Goal: Information Seeking & Learning: Check status

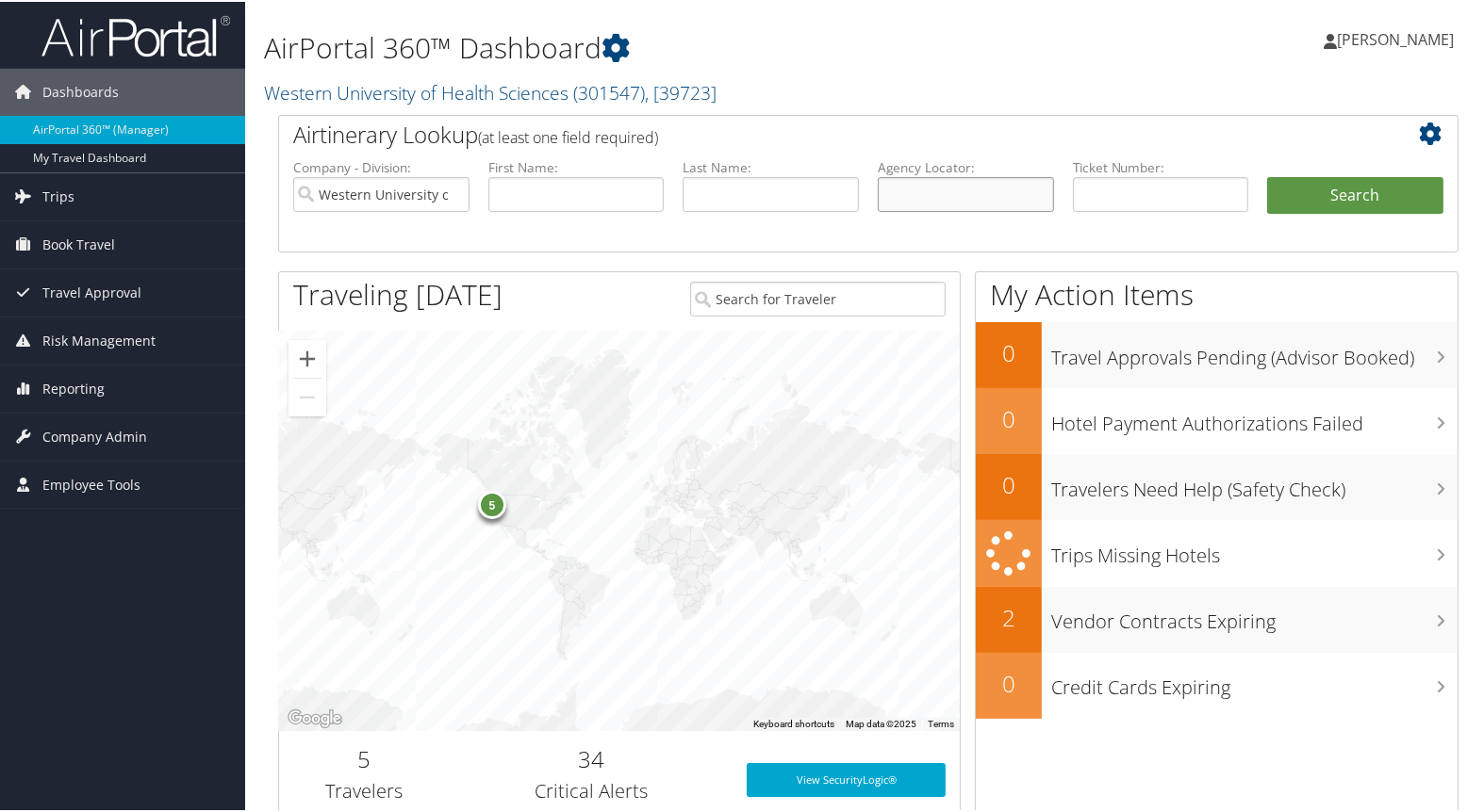
click at [971, 199] on input "text" at bounding box center [965, 192] width 176 height 35
type input "D7Q6KV"
click at [1267, 175] on button "Search" at bounding box center [1355, 194] width 176 height 38
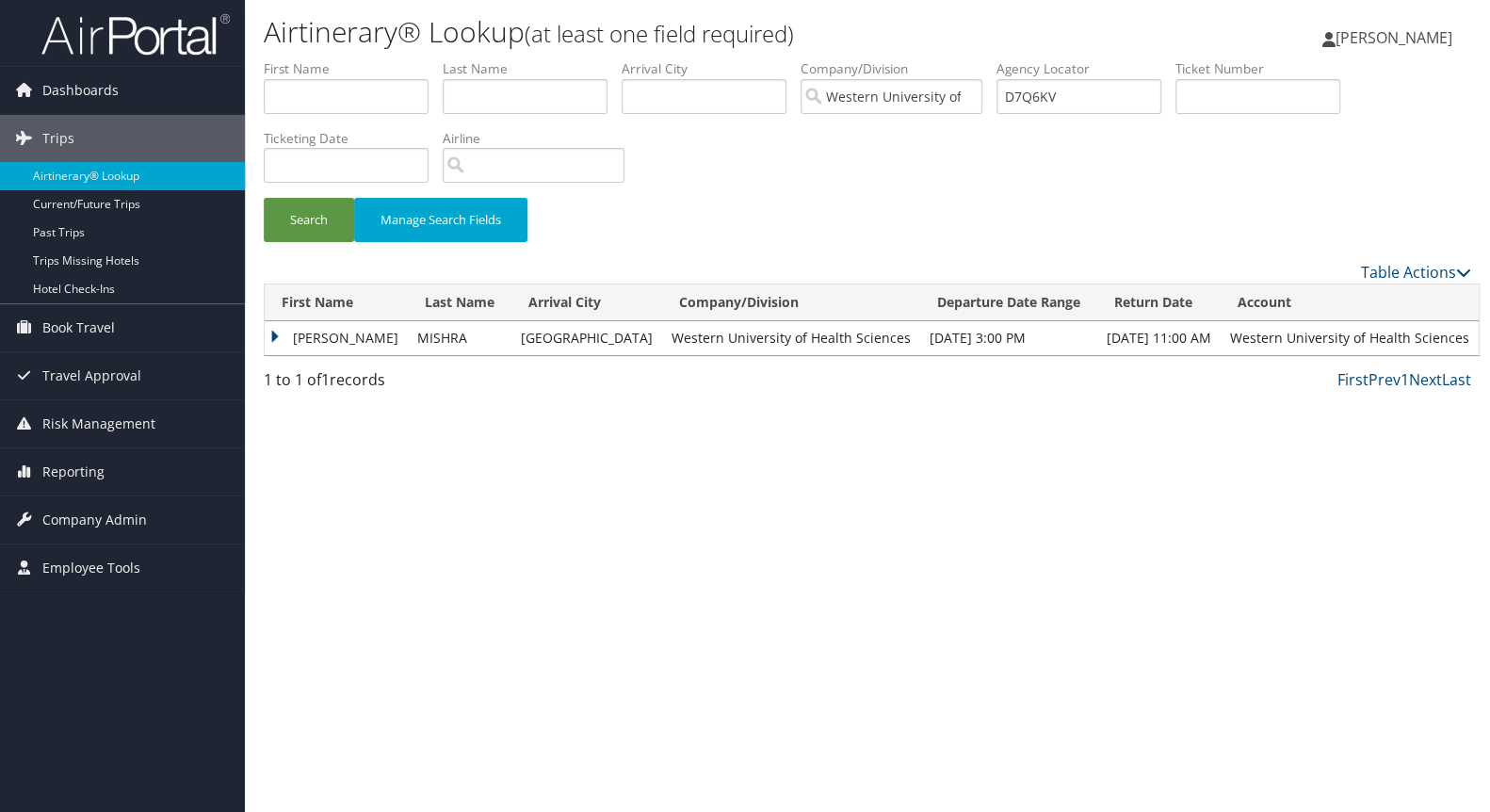
click at [280, 336] on td "NAGENDRA" at bounding box center [336, 338] width 144 height 34
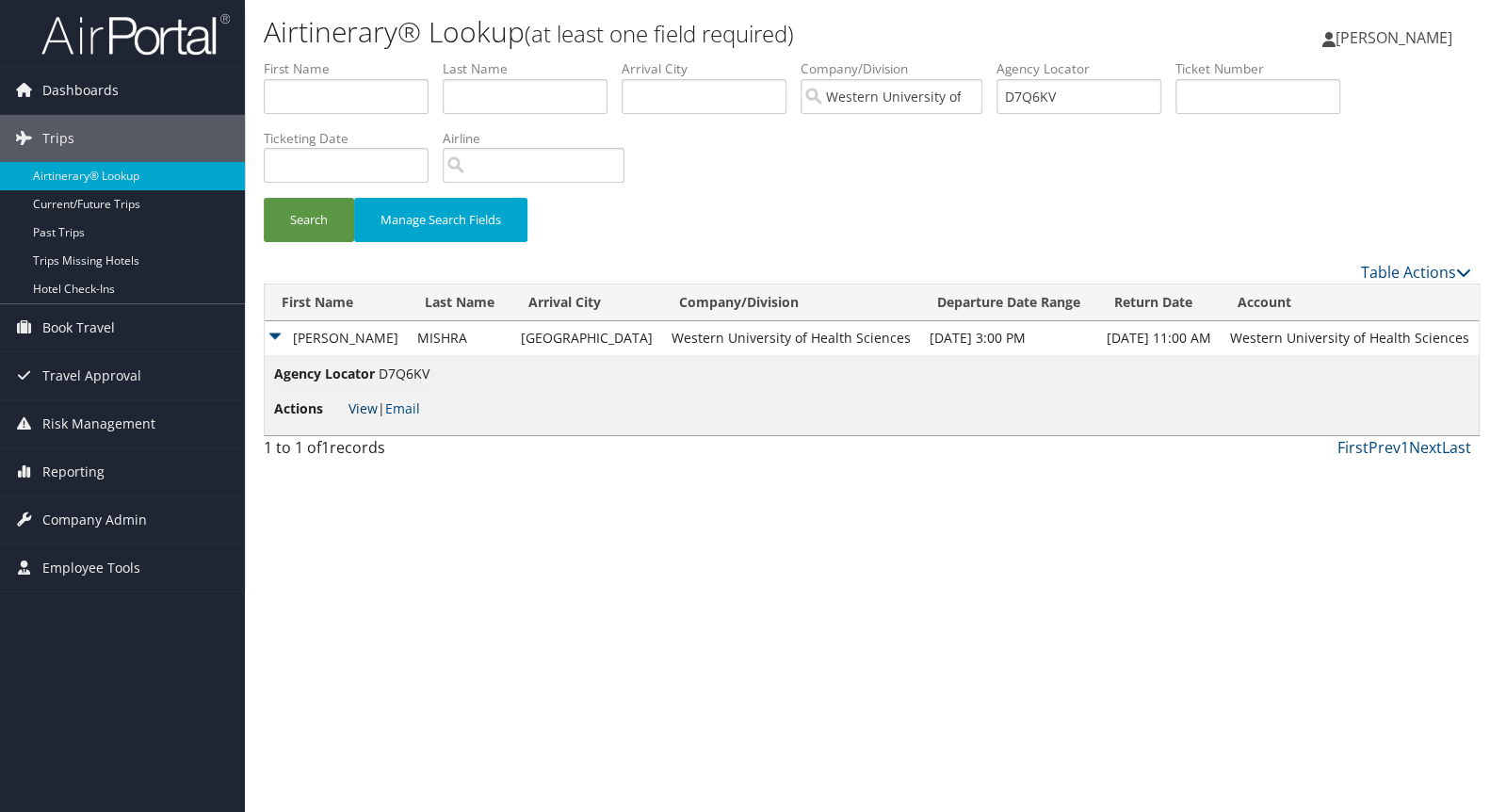
click at [366, 405] on link "View" at bounding box center [363, 408] width 29 height 18
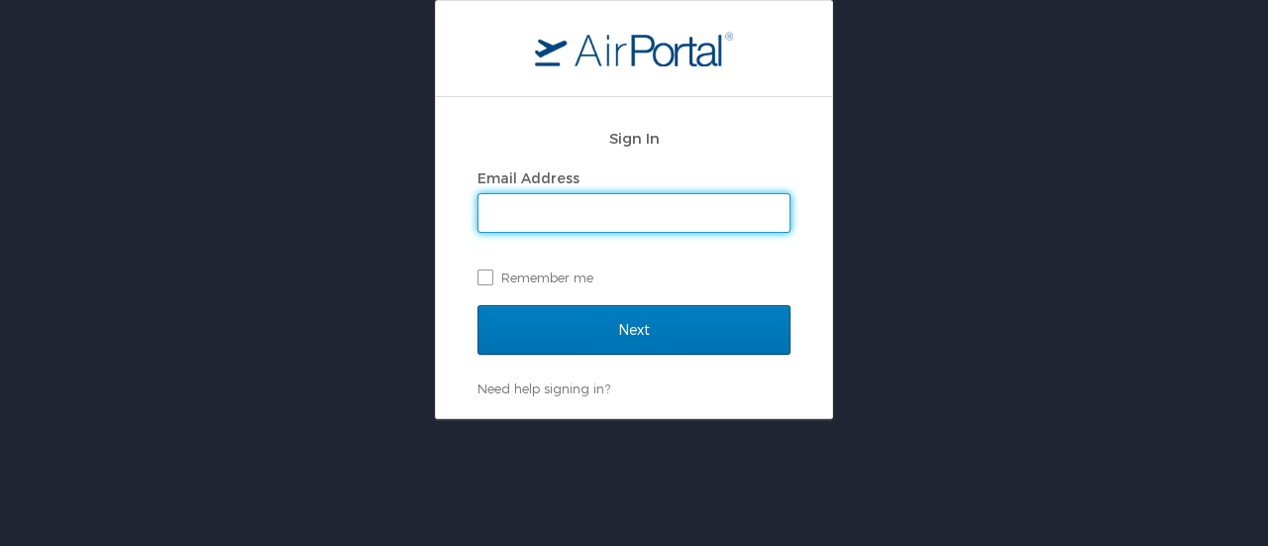
click at [569, 208] on input "Email Address" at bounding box center [634, 213] width 311 height 38
drag, startPoint x: 599, startPoint y: 216, endPoint x: 600, endPoint y: 300, distance: 84.2
click at [599, 238] on div "Email Address shastings@wesgternu.edu Remember me" at bounding box center [634, 227] width 313 height 129
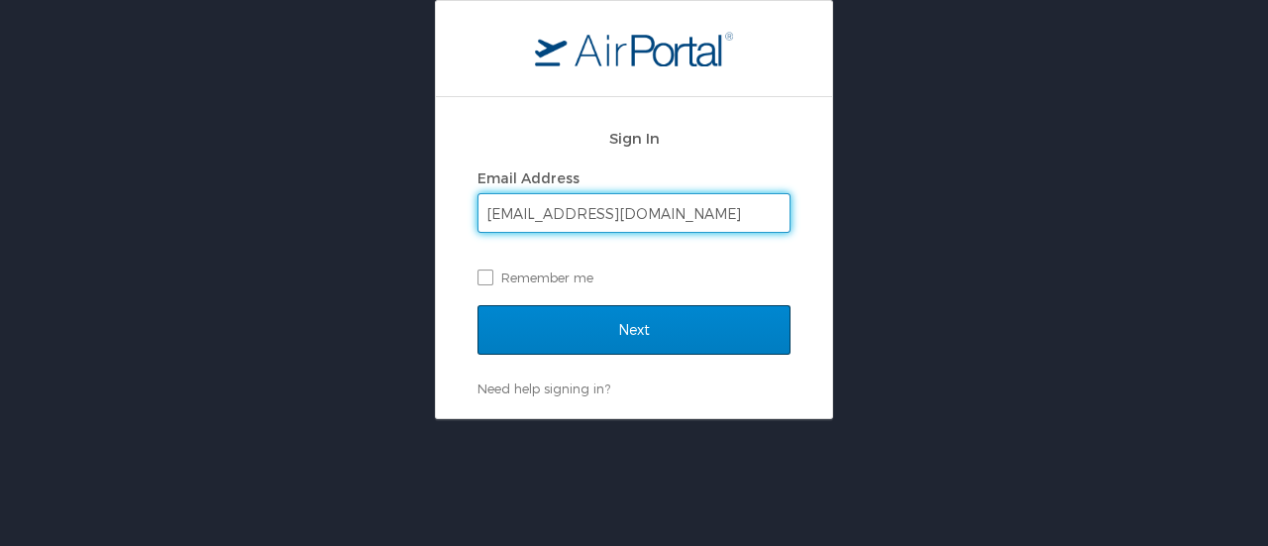
type input "shastings@westernu.edu"
click at [561, 334] on input "Next" at bounding box center [634, 330] width 313 height 50
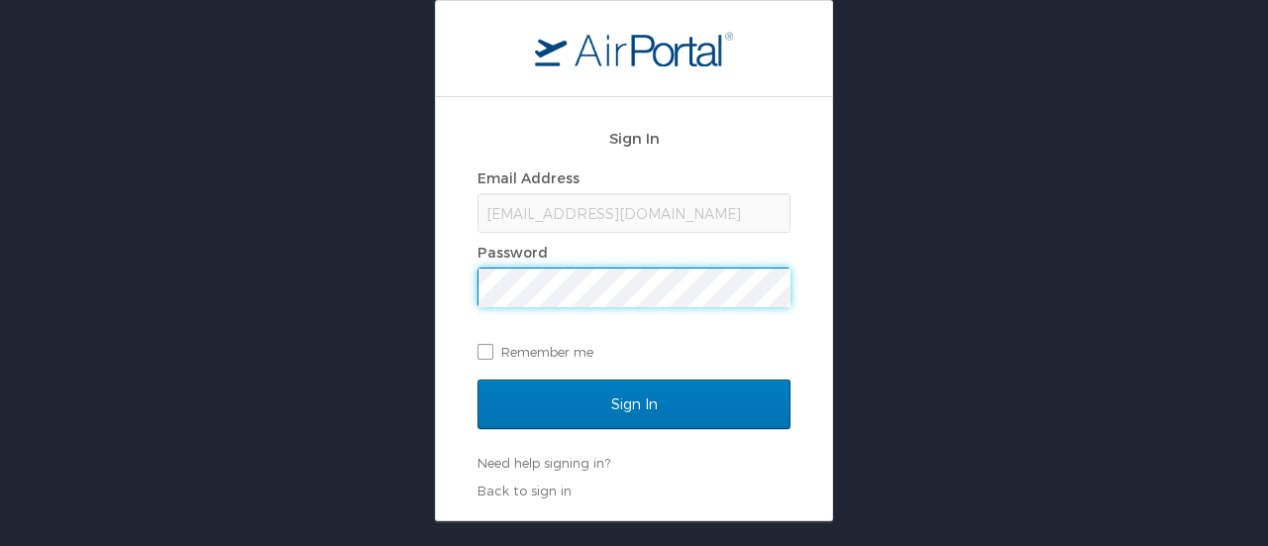
click at [478, 379] on input "Sign In" at bounding box center [634, 404] width 313 height 50
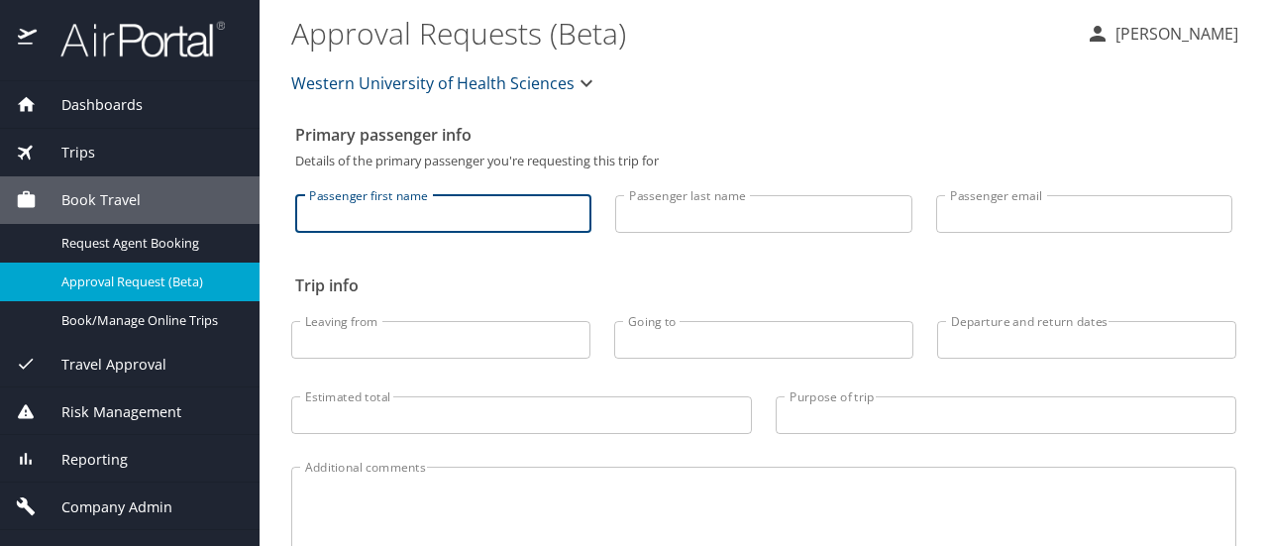
click at [420, 215] on input "Passenger first name" at bounding box center [443, 214] width 296 height 38
type input "Danny"
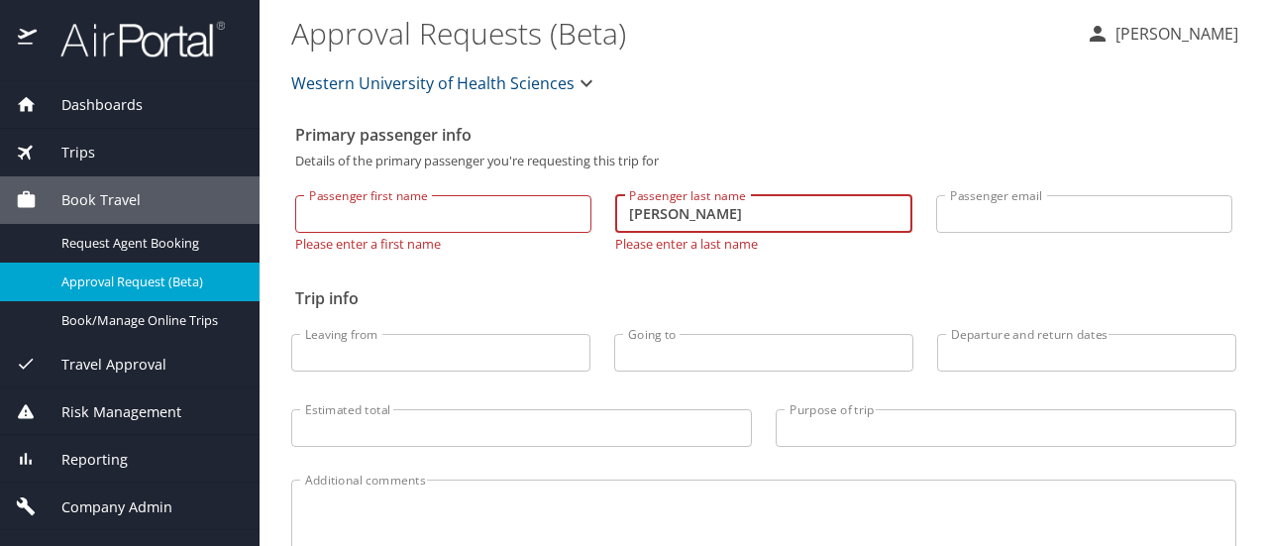
type input "Mendoza"
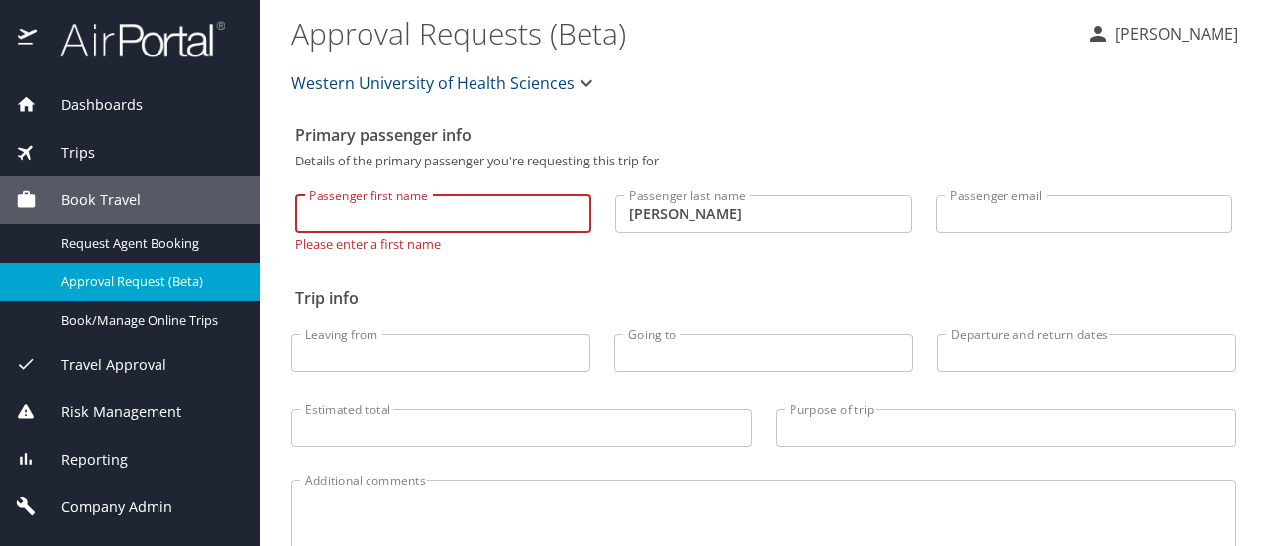
click at [344, 213] on input "Passenger first name" at bounding box center [443, 214] width 296 height 38
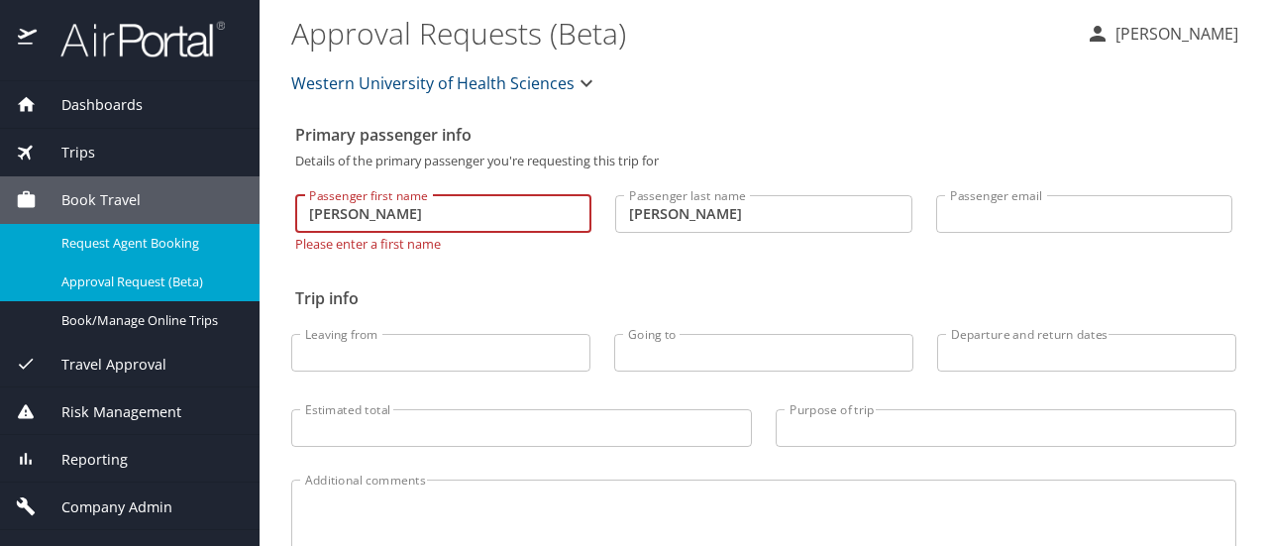
drag, startPoint x: 369, startPoint y: 211, endPoint x: 137, endPoint y: 231, distance: 232.7
click at [137, 231] on div "Dashboards AirPortal 360™ Manager My Travel Dashboard Trips Airtinerary® Lookup…" at bounding box center [634, 273] width 1268 height 546
type input "Daniel"
drag, startPoint x: 375, startPoint y: 213, endPoint x: 239, endPoint y: 227, distance: 136.4
click at [239, 227] on div "Dashboards AirPortal 360™ Manager My Travel Dashboard Trips Airtinerary® Lookup…" at bounding box center [634, 273] width 1268 height 546
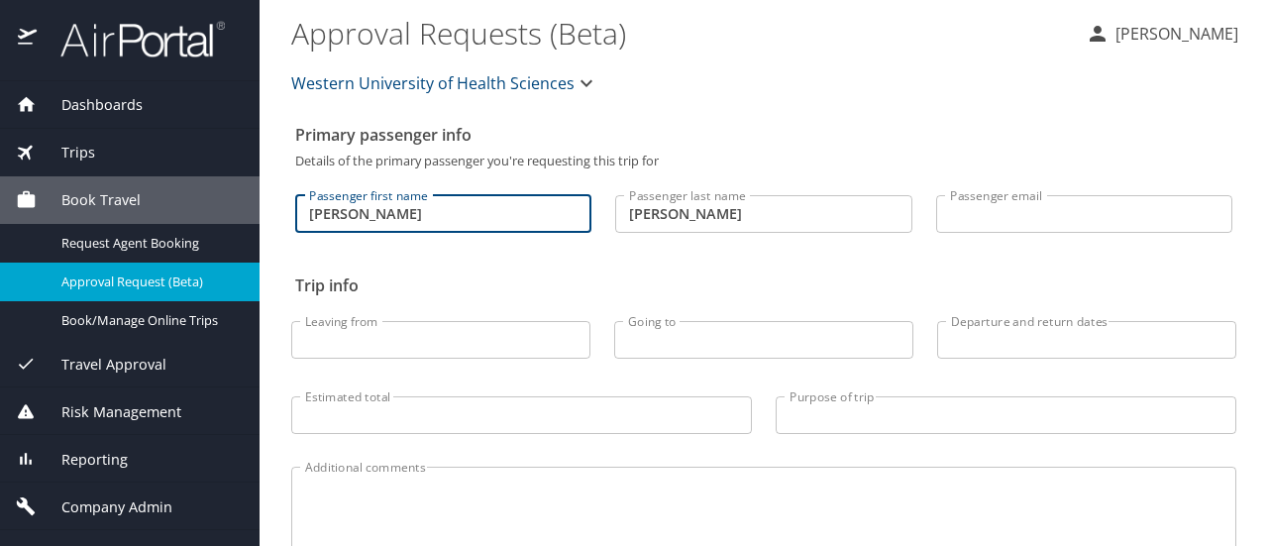
click at [368, 215] on input "Dann" at bounding box center [443, 214] width 296 height 38
click at [390, 221] on input "Daniell" at bounding box center [443, 214] width 296 height 38
click at [361, 215] on input "Daniell" at bounding box center [443, 214] width 296 height 38
type input "Daniel"
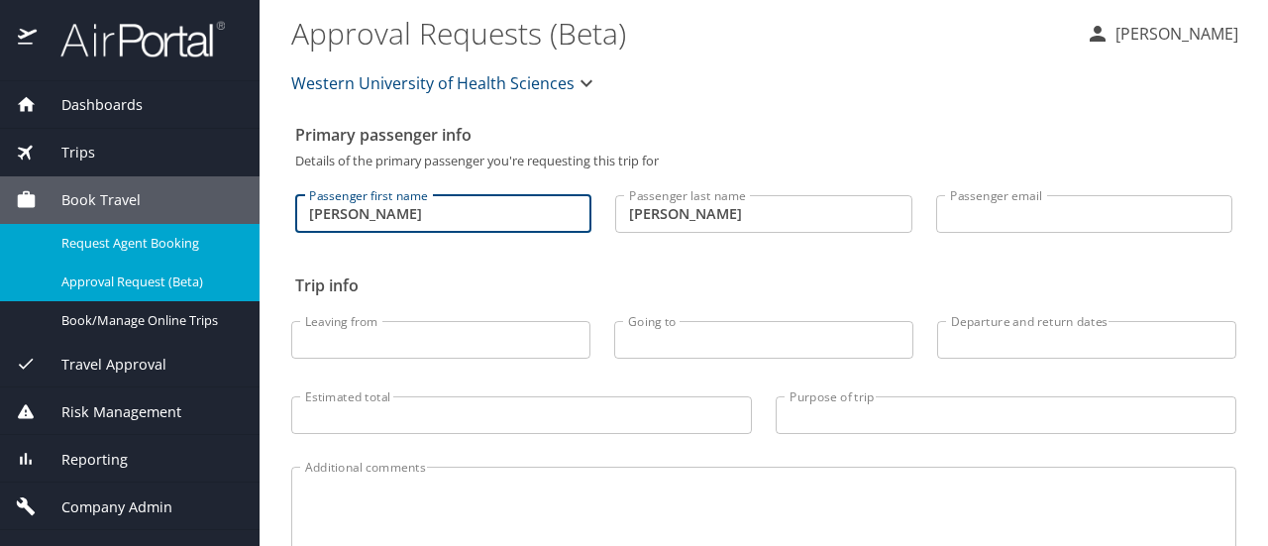
drag, startPoint x: 388, startPoint y: 211, endPoint x: 201, endPoint y: 236, distance: 188.9
click at [201, 236] on div "Dashboards AirPortal 360™ Manager My Travel Dashboard Trips Airtinerary® Lookup…" at bounding box center [634, 273] width 1268 height 546
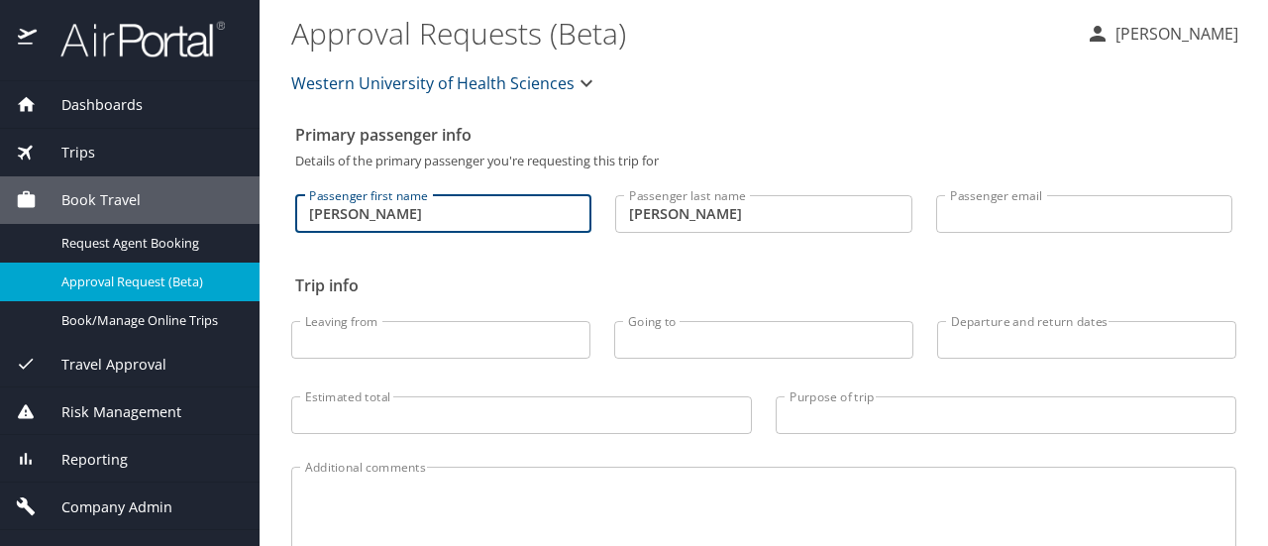
click at [404, 219] on input "Daniel" at bounding box center [443, 214] width 296 height 38
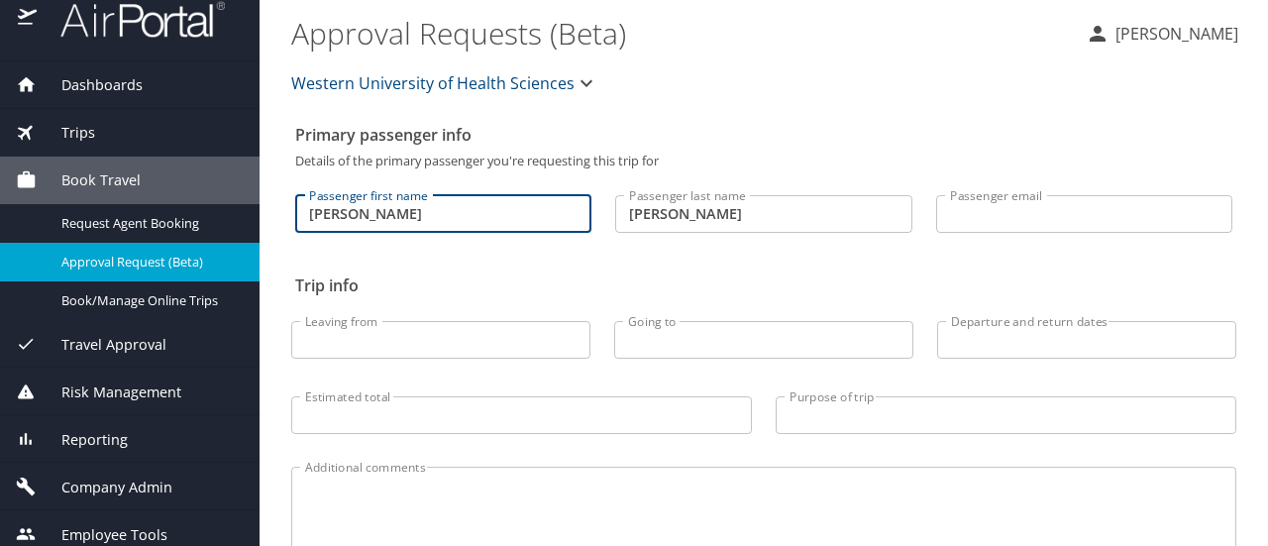
scroll to position [31, 0]
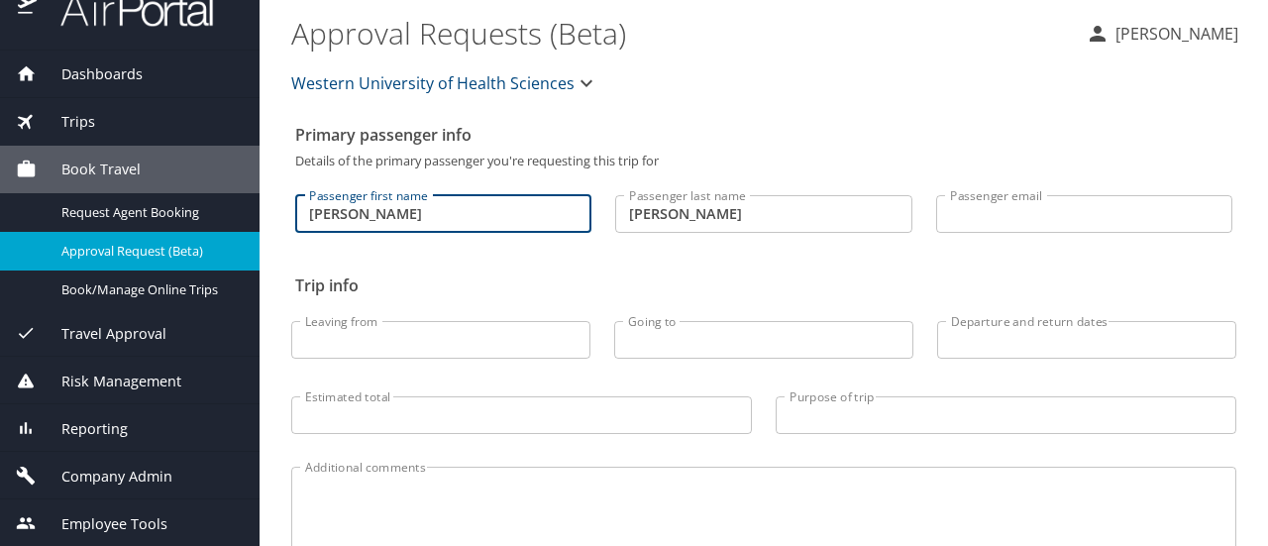
type input "Daniel"
click at [115, 427] on span "Reporting" at bounding box center [82, 429] width 91 height 22
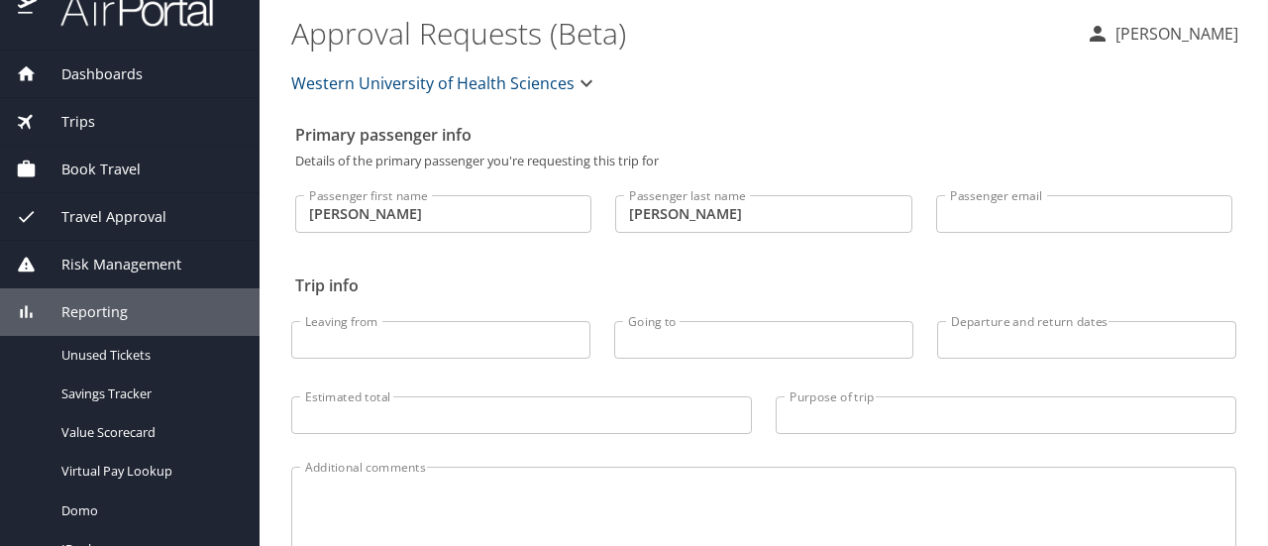
scroll to position [0, 0]
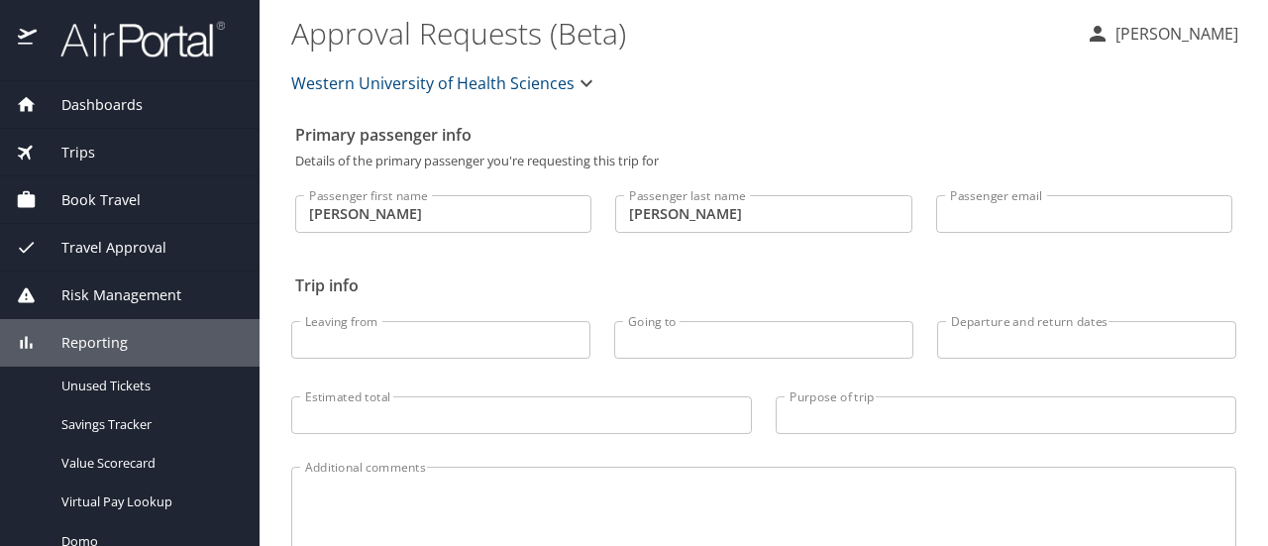
click at [77, 146] on span "Trips" at bounding box center [66, 153] width 58 height 22
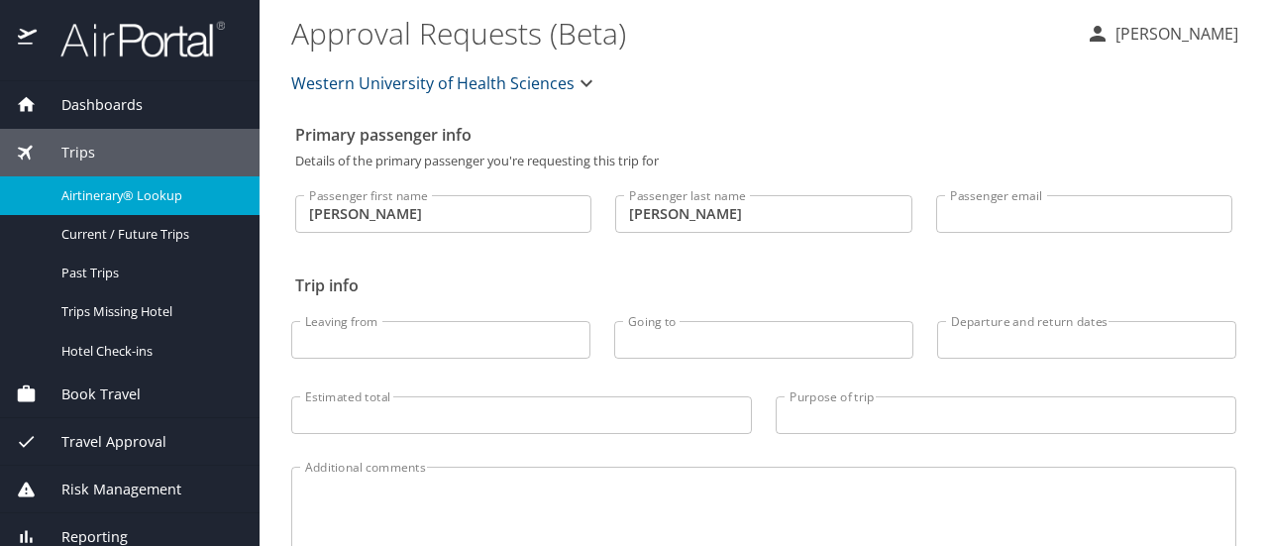
click at [133, 181] on link "Airtinerary® Lookup" at bounding box center [130, 195] width 260 height 39
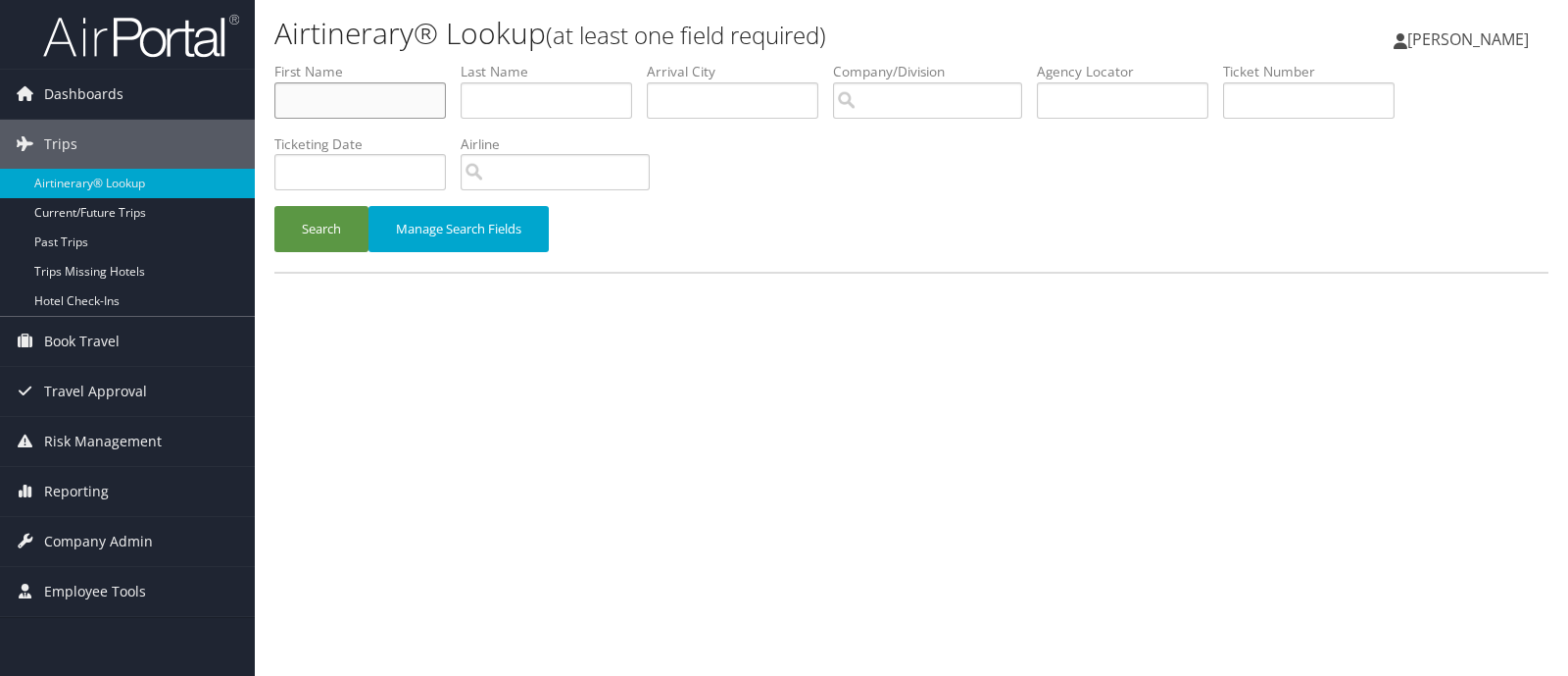
click at [358, 106] on input "text" at bounding box center [359, 100] width 171 height 37
type input "D"
type input "[PERSON_NAME]"
click at [343, 224] on button "Search" at bounding box center [321, 229] width 94 height 47
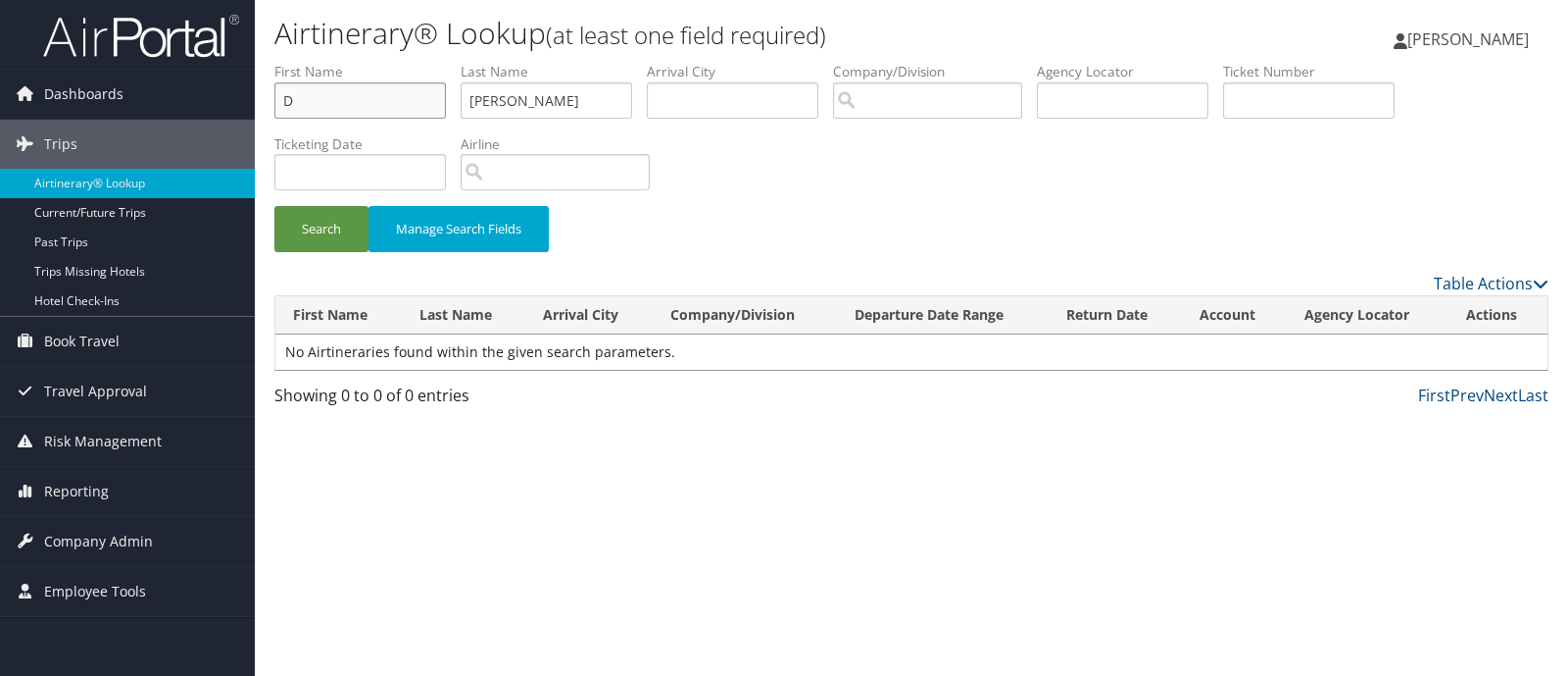
click at [347, 105] on input "D" at bounding box center [359, 100] width 171 height 37
click at [804, 404] on div "Showing 0 to 0 of 0 entries First Prev Next Last" at bounding box center [912, 400] width 1304 height 34
drag, startPoint x: 389, startPoint y: 95, endPoint x: 485, endPoint y: 96, distance: 96.0
click at [396, 92] on input "D" at bounding box center [359, 100] width 171 height 37
click at [569, 97] on input "Mendoza" at bounding box center [546, 100] width 171 height 37
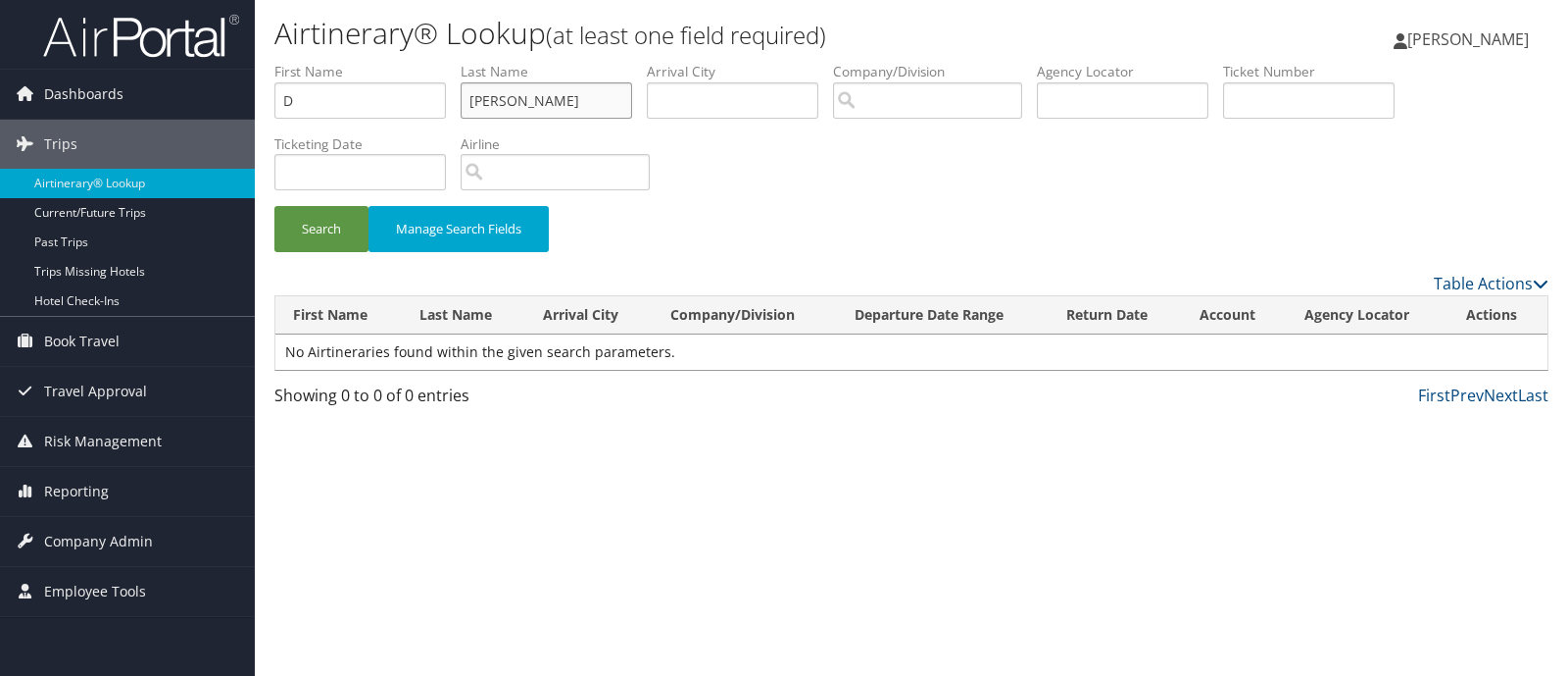
click at [568, 106] on input "Mendoza" at bounding box center [546, 100] width 171 height 37
click at [274, 206] on button "Search" at bounding box center [321, 229] width 94 height 47
click at [365, 115] on input "D" at bounding box center [359, 100] width 171 height 37
type input "D"
click at [314, 237] on button "Search" at bounding box center [321, 229] width 94 height 47
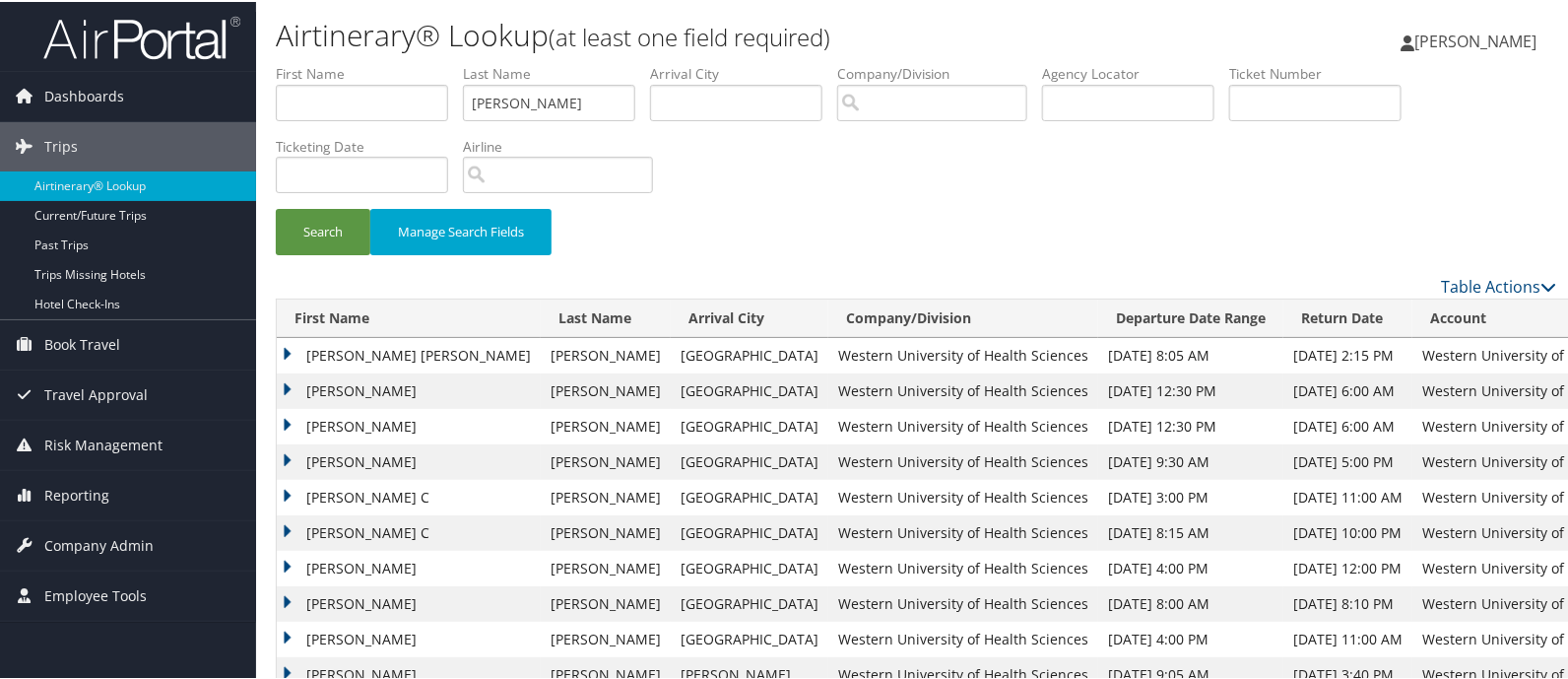
click at [296, 418] on td "DANIEL E III" at bounding box center [409, 424] width 264 height 36
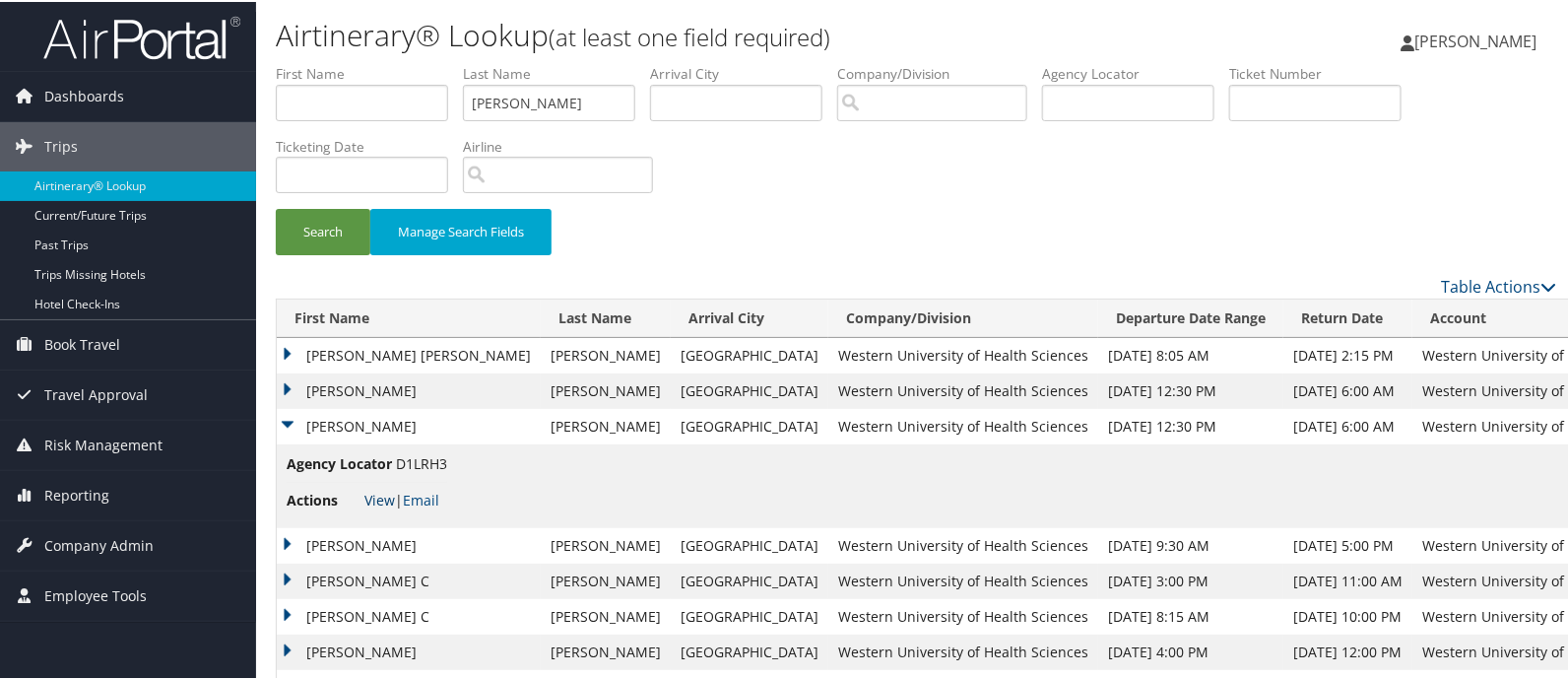
click at [372, 503] on link "View" at bounding box center [380, 497] width 31 height 19
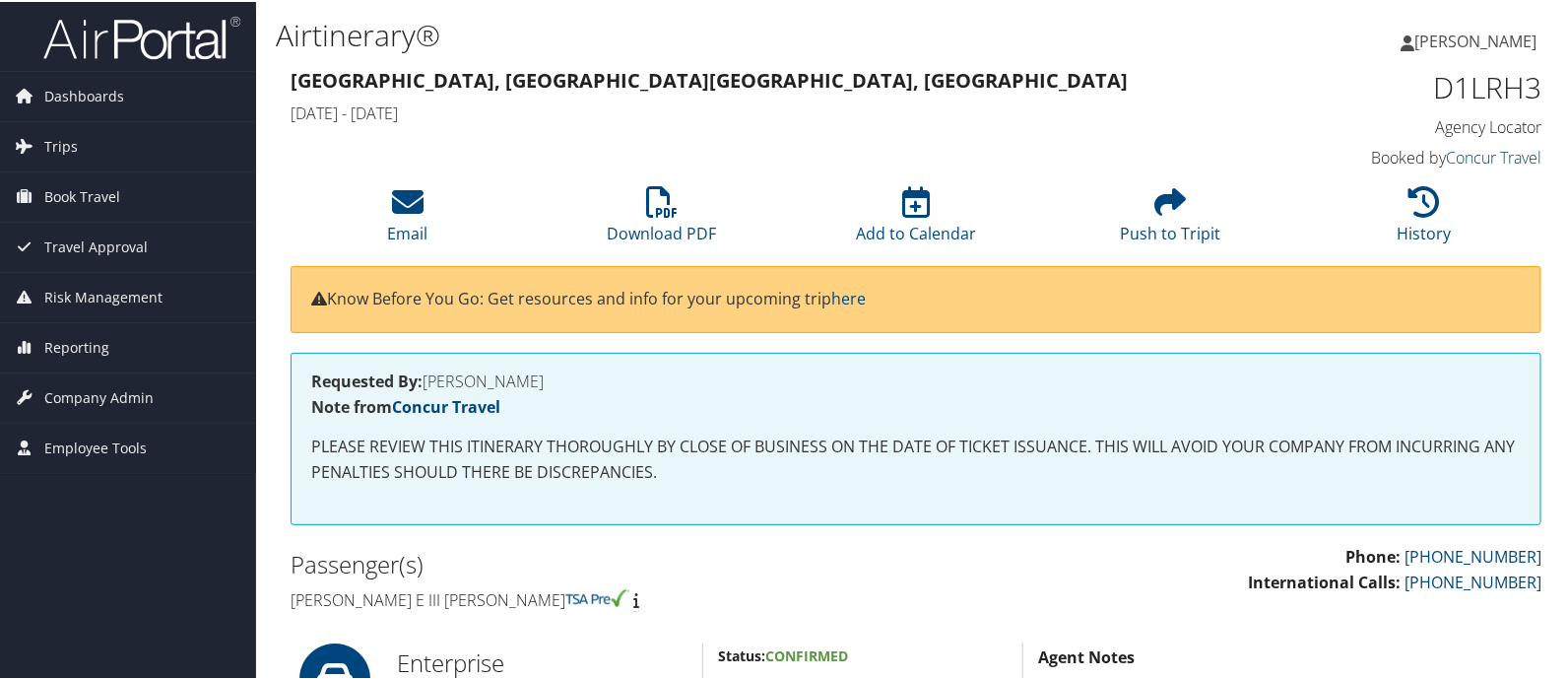
click at [1492, 133] on h4 "Agency Locator" at bounding box center [1396, 125] width 290 height 22
click at [1497, 125] on h4 "Agency Locator" at bounding box center [1396, 125] width 290 height 22
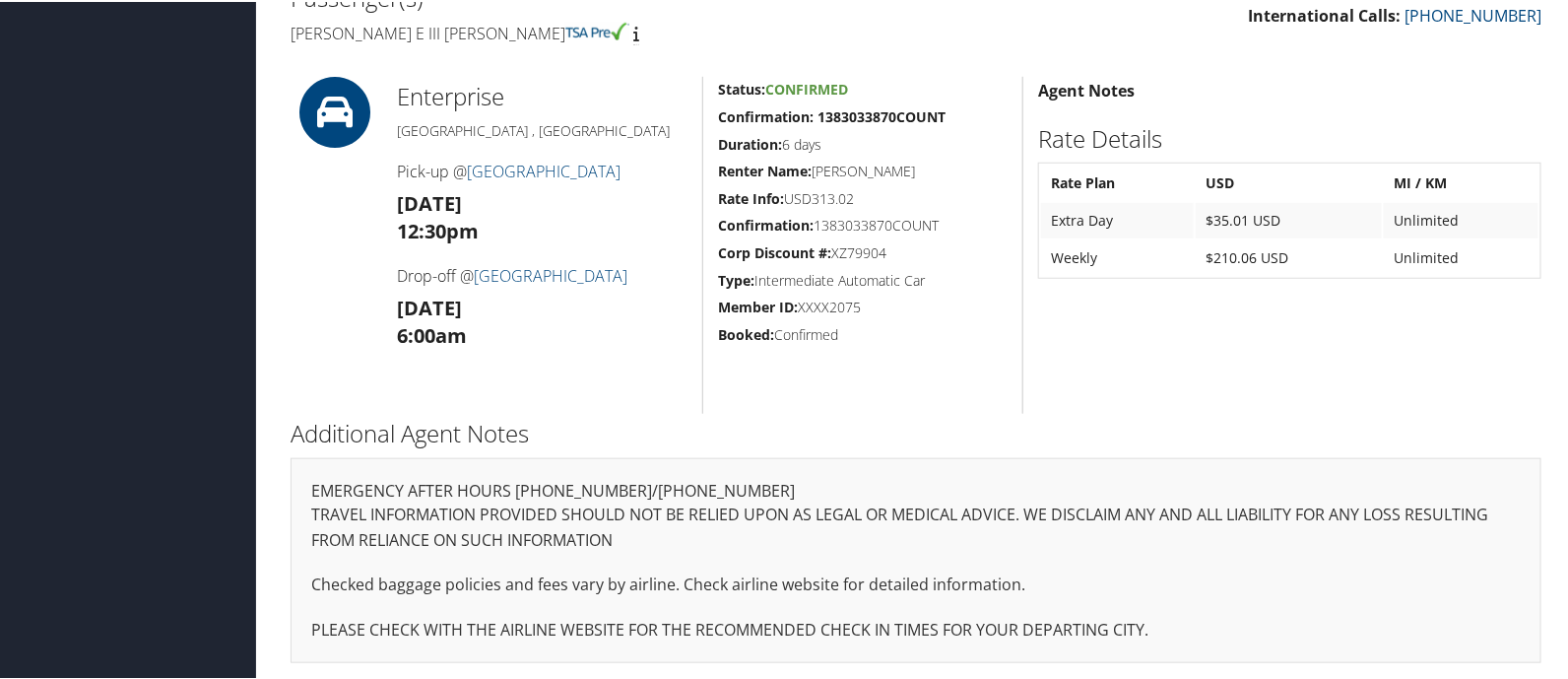
scroll to position [239, 0]
